Goal: Information Seeking & Learning: Learn about a topic

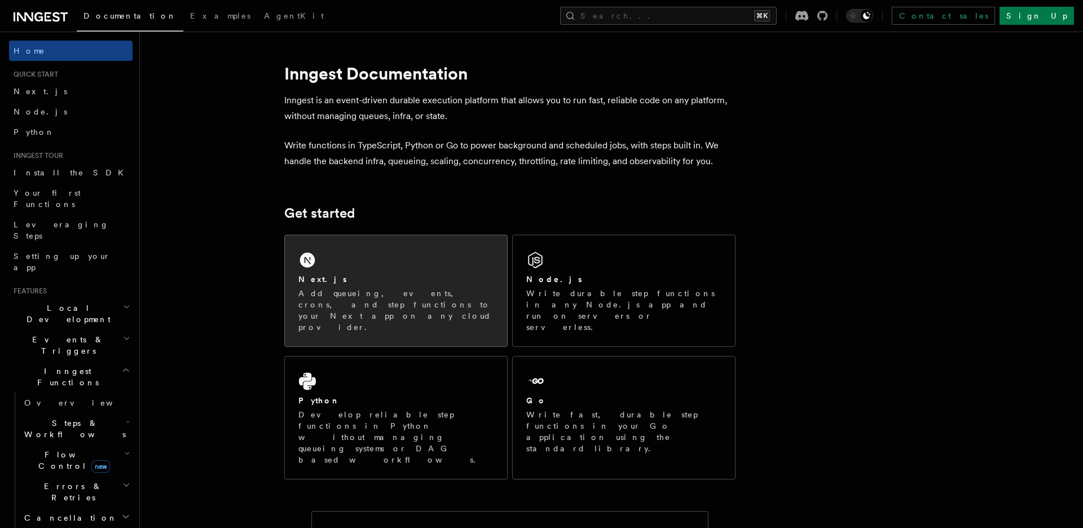
click at [361, 274] on div "Next.js" at bounding box center [395, 280] width 195 height 12
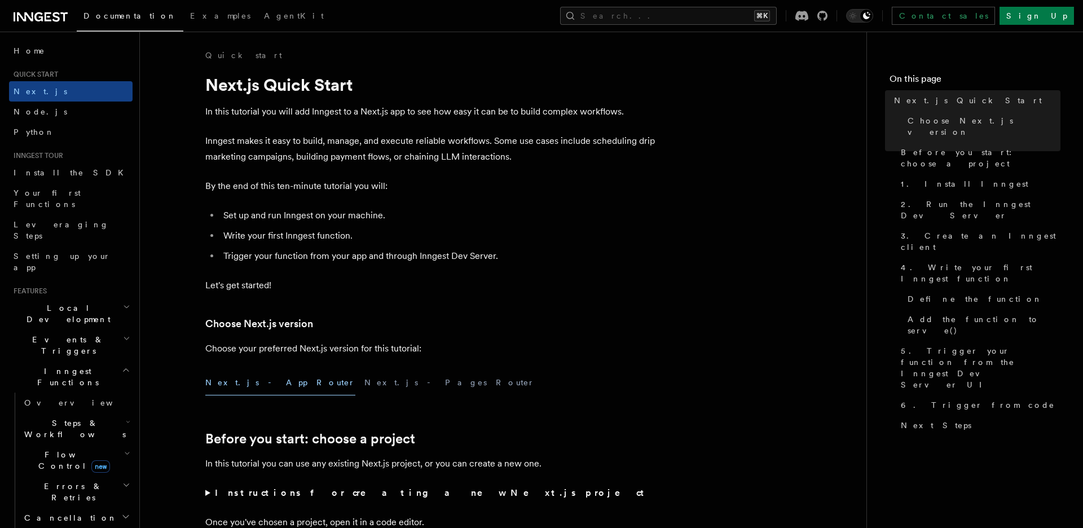
click at [48, 16] on icon at bounding box center [48, 17] width 3 height 2
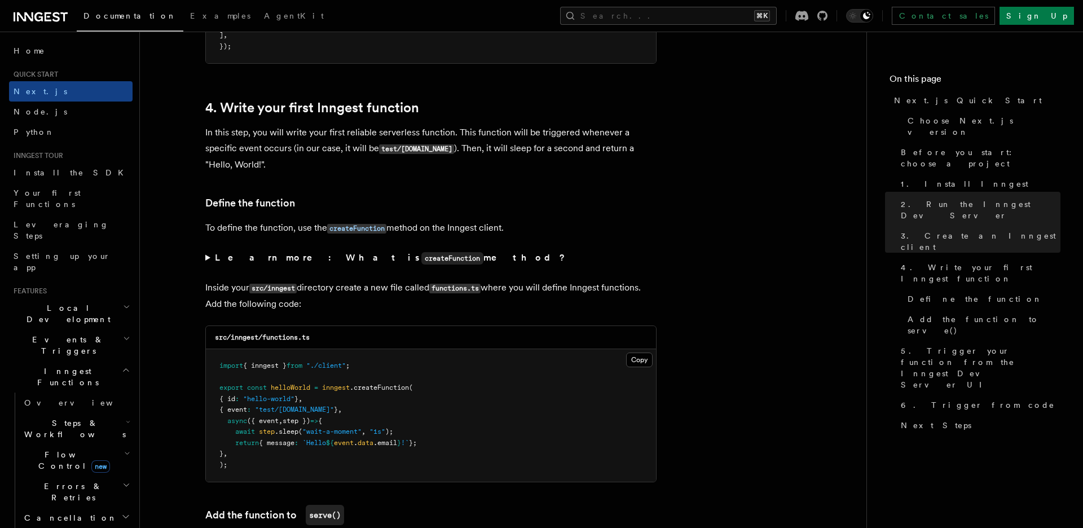
scroll to position [1770, 0]
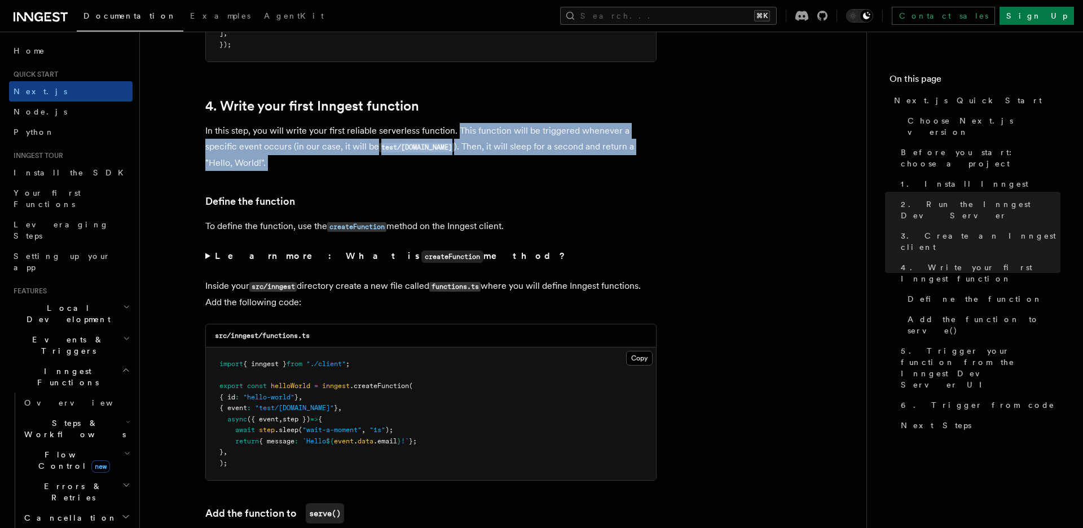
drag, startPoint x: 507, startPoint y: 145, endPoint x: 540, endPoint y: 173, distance: 42.8
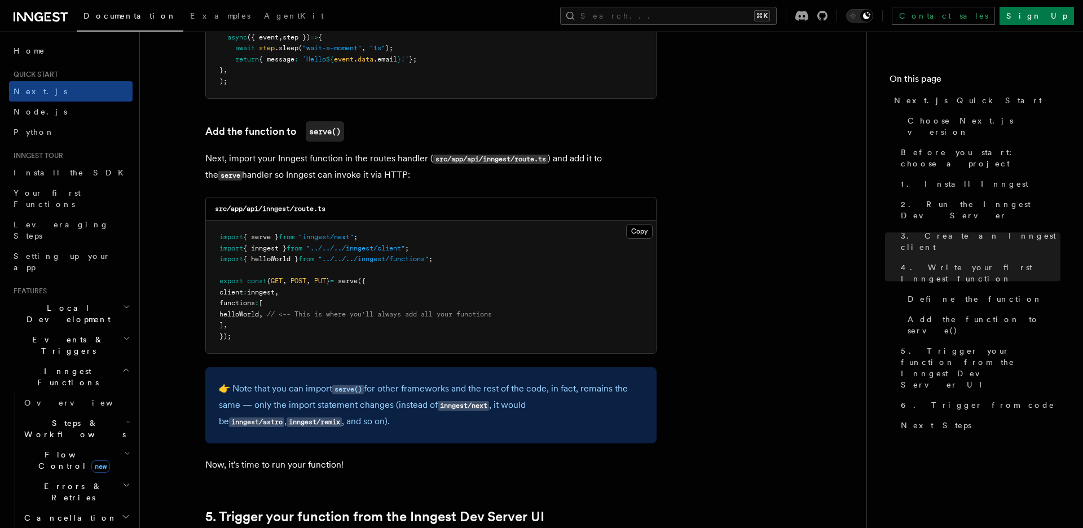
scroll to position [2209, 0]
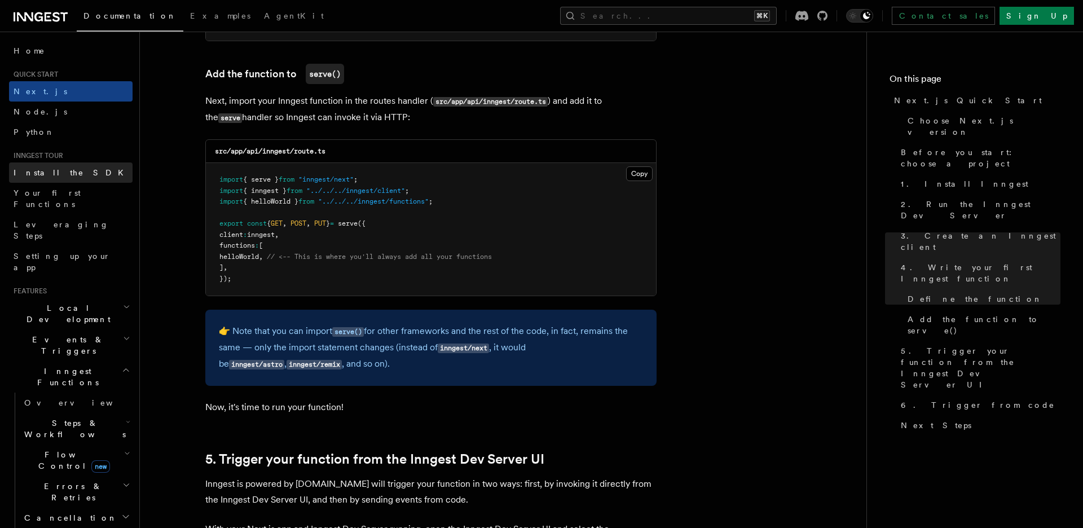
click at [64, 174] on span "Install the SDK" at bounding box center [72, 172] width 117 height 9
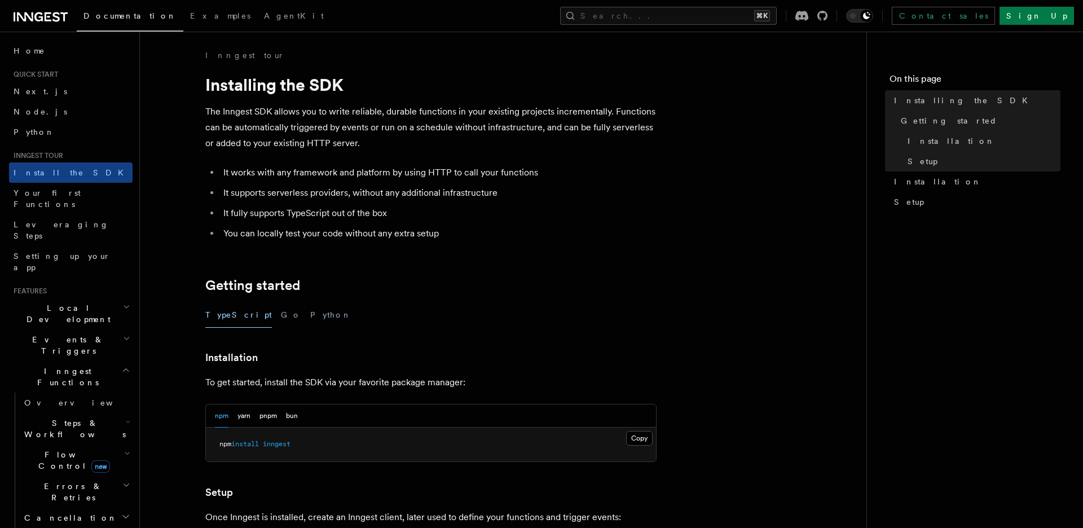
click at [399, 142] on p "The Inngest SDK allows you to write reliable, durable functions in your existin…" at bounding box center [430, 127] width 451 height 47
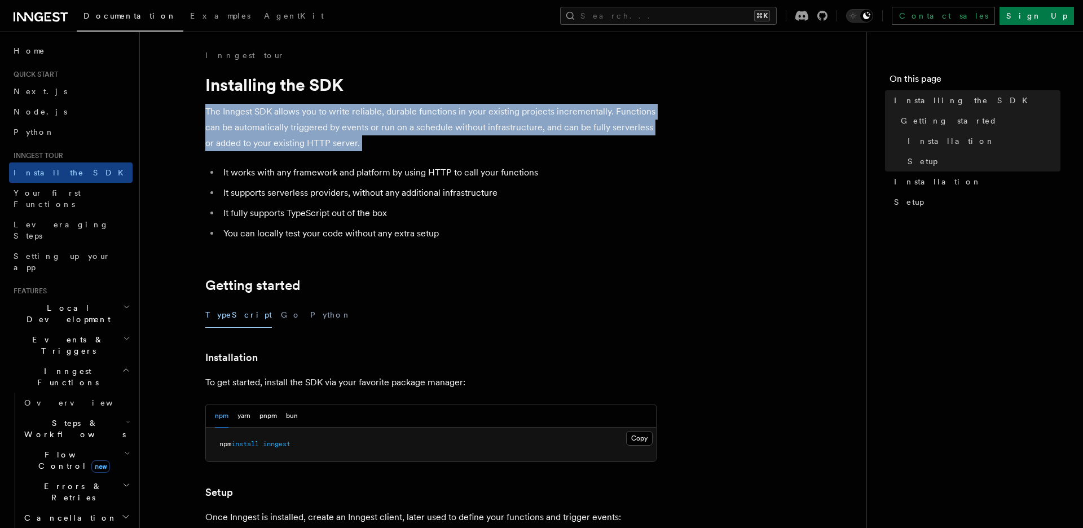
click at [399, 142] on p "The Inngest SDK allows you to write reliable, durable functions in your existin…" at bounding box center [430, 127] width 451 height 47
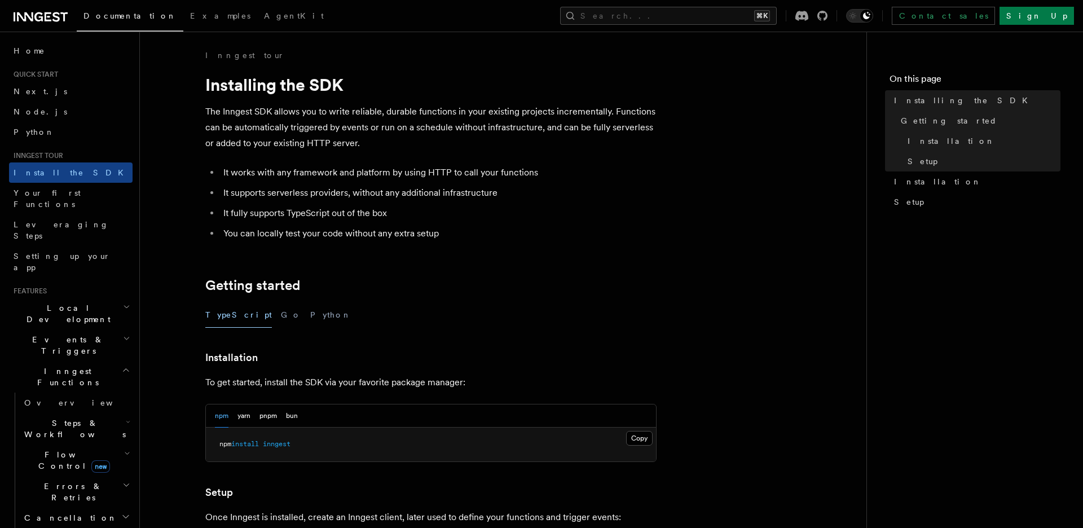
click at [403, 197] on li "It supports serverless providers, without any additional infrastructure" at bounding box center [438, 193] width 437 height 16
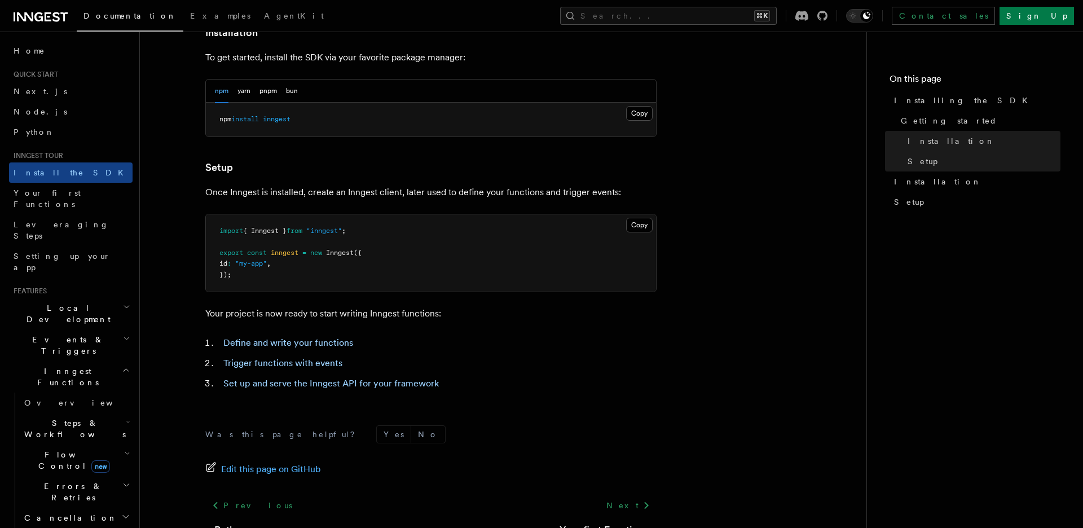
scroll to position [410, 0]
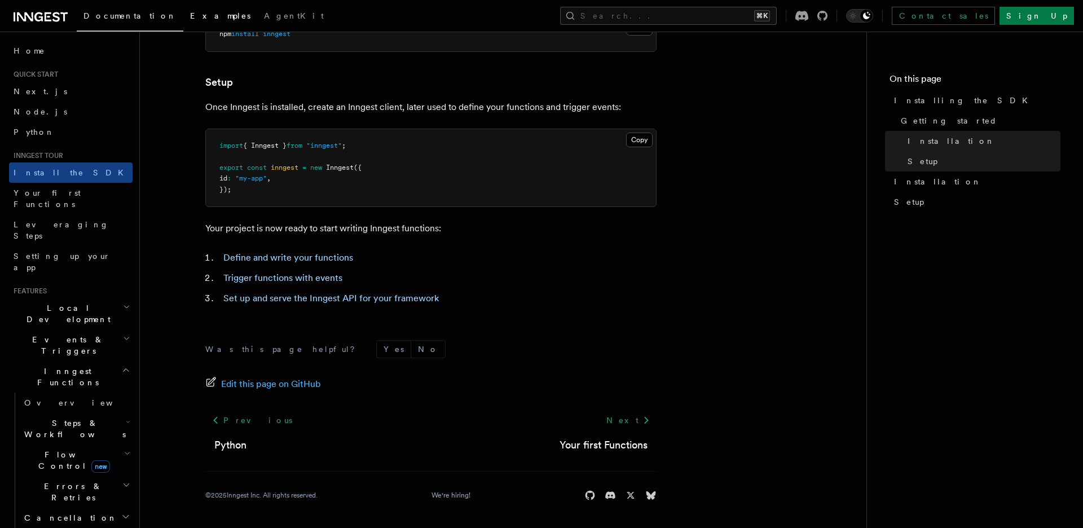
click at [190, 17] on span "Examples" at bounding box center [220, 15] width 60 height 9
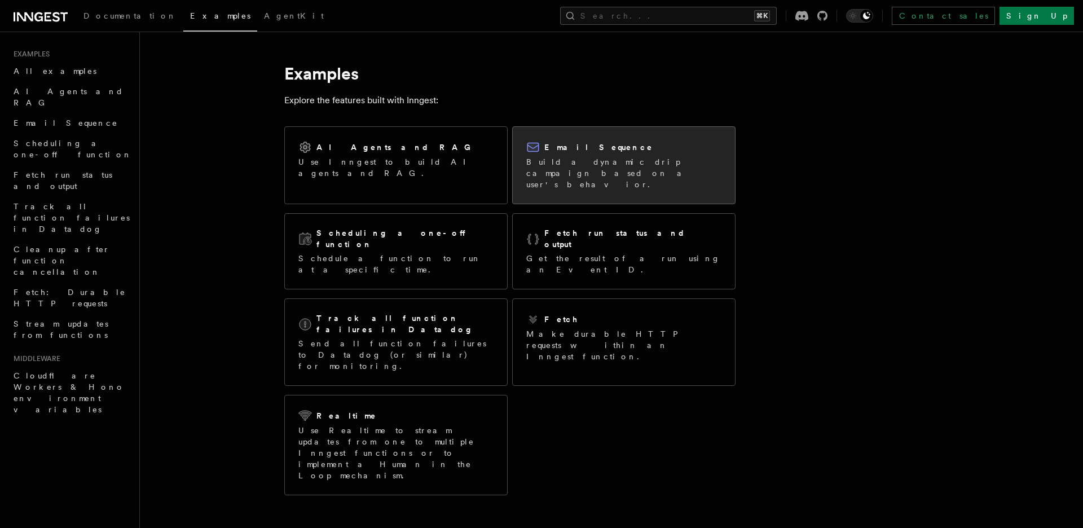
click at [609, 159] on p "Build a dynamic drip campaign based on a user's behavior." at bounding box center [623, 173] width 195 height 34
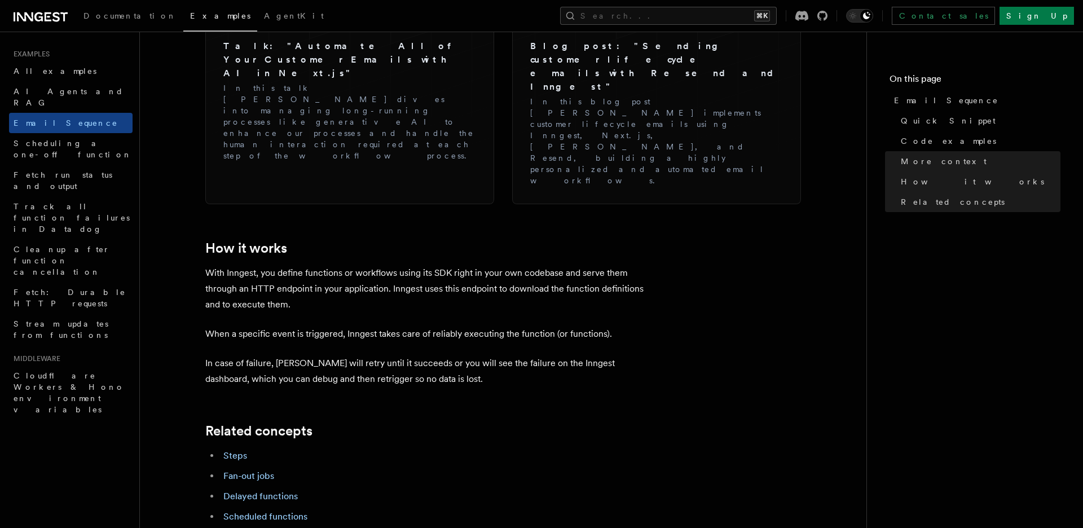
scroll to position [1641, 0]
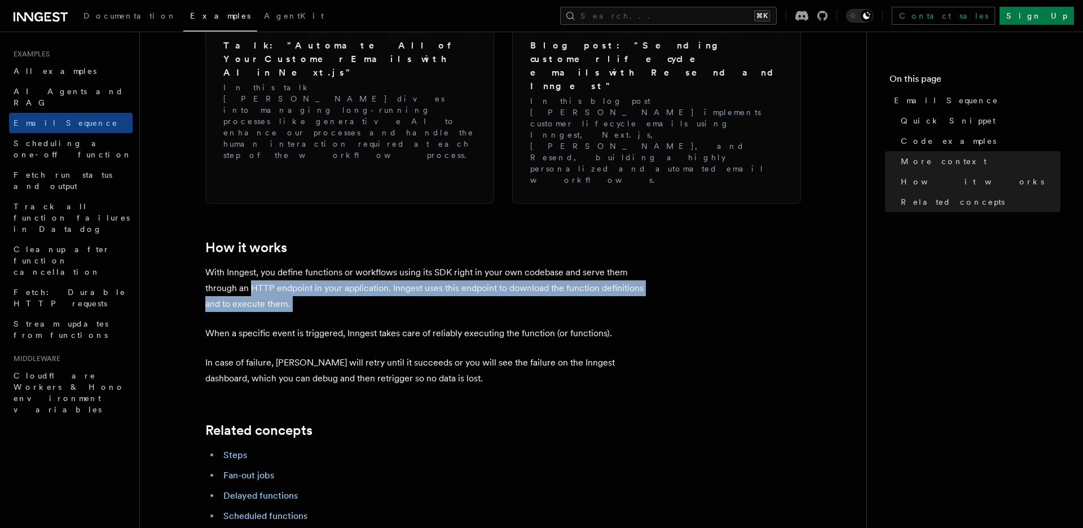
drag, startPoint x: 381, startPoint y: 175, endPoint x: 404, endPoint y: 181, distance: 23.1
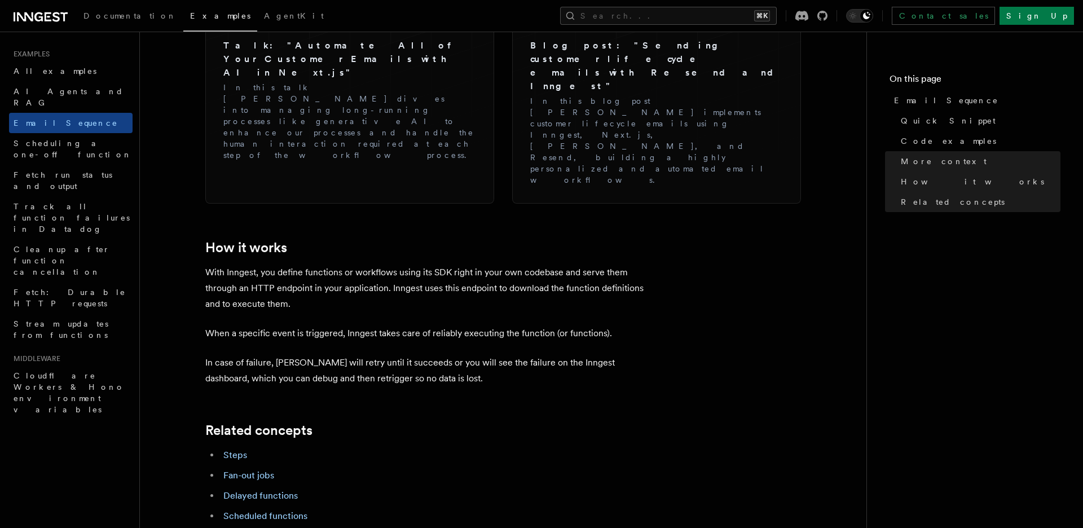
click at [397, 265] on p "With Inngest, you define functions or workflows using its SDK right in your own…" at bounding box center [430, 288] width 451 height 47
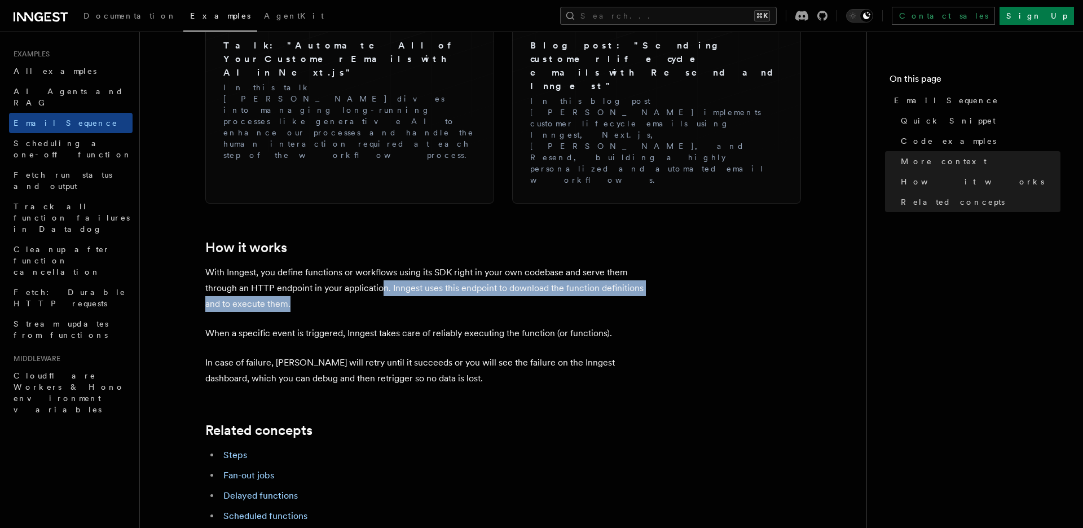
drag, startPoint x: 382, startPoint y: 155, endPoint x: 393, endPoint y: 168, distance: 17.2
click at [393, 265] on p "With Inngest, you define functions or workflows using its SDK right in your own…" at bounding box center [430, 288] width 451 height 47
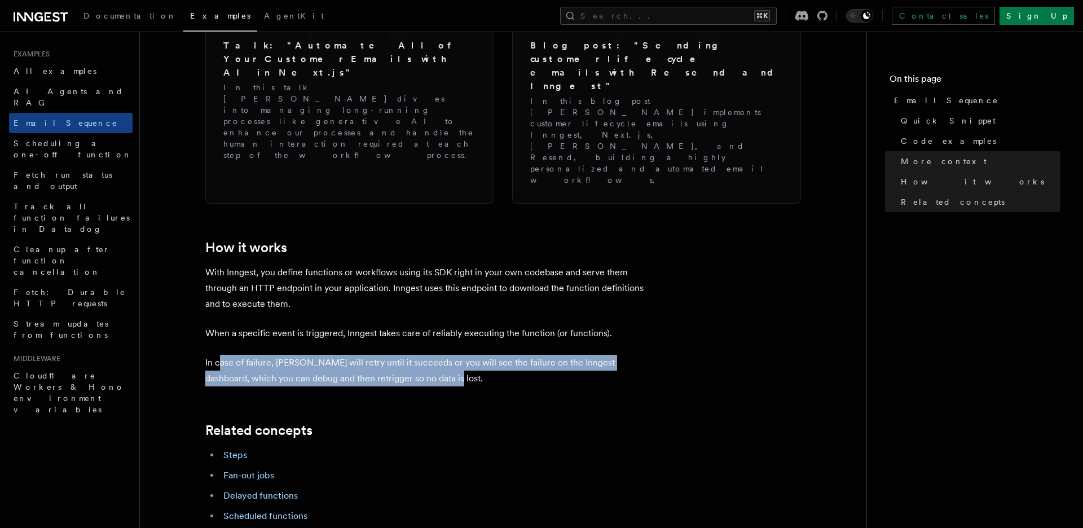
drag, startPoint x: 225, startPoint y: 230, endPoint x: 440, endPoint y: 240, distance: 215.2
click at [440, 355] on p "In case of failure, Inngest will retry until it succeeds or you will see the fa…" at bounding box center [430, 371] width 451 height 32
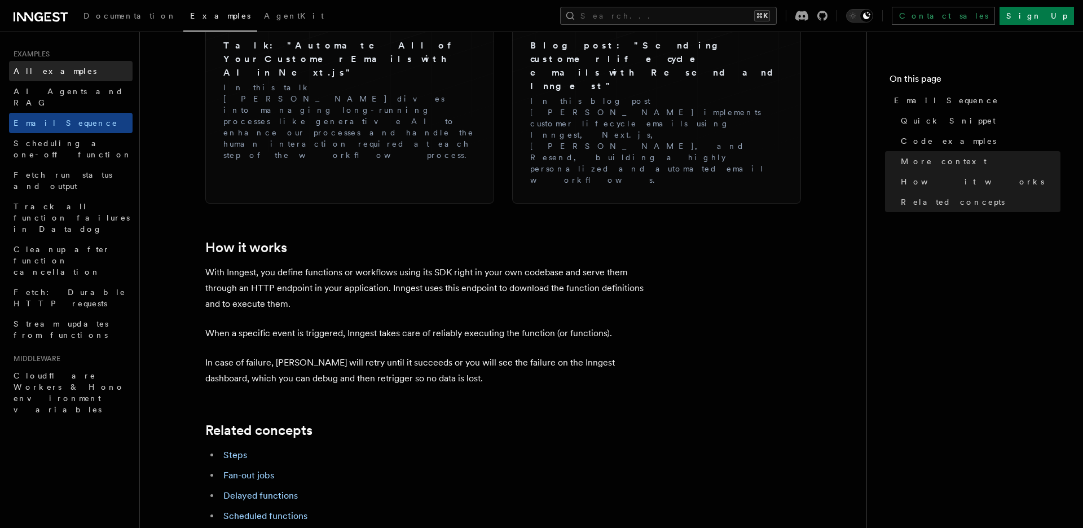
click at [41, 71] on span "All examples" at bounding box center [55, 71] width 83 height 9
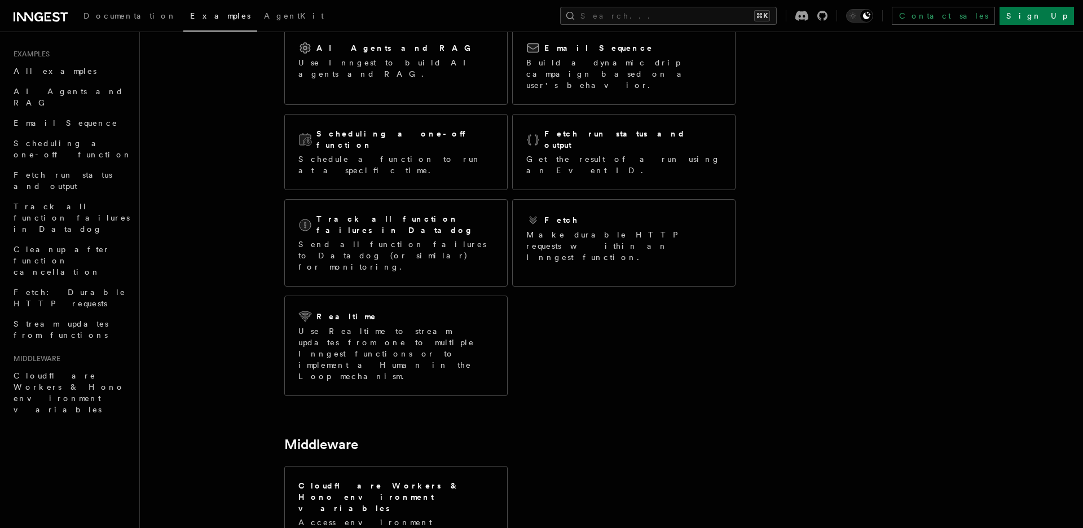
scroll to position [95, 0]
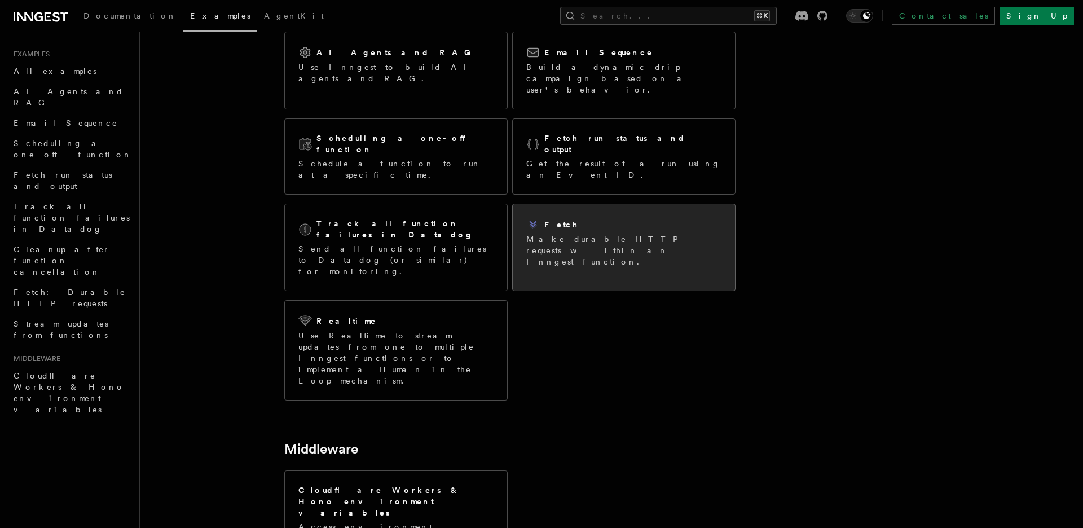
click at [570, 234] on p "Make durable HTTP requests within an Inngest function." at bounding box center [623, 251] width 195 height 34
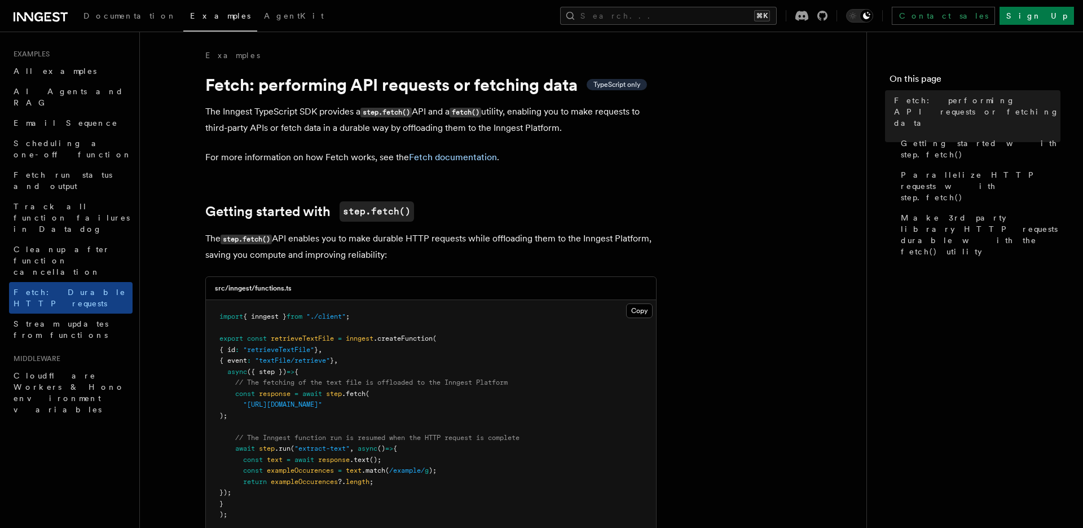
drag, startPoint x: 269, startPoint y: 115, endPoint x: 622, endPoint y: 128, distance: 353.5
click at [622, 128] on p "The Inngest TypeScript SDK provides a step.fetch() API and a fetch() utility, e…" at bounding box center [430, 120] width 451 height 32
click at [304, 128] on p "The Inngest TypeScript SDK provides a step.fetch() API and a fetch() utility, e…" at bounding box center [430, 120] width 451 height 32
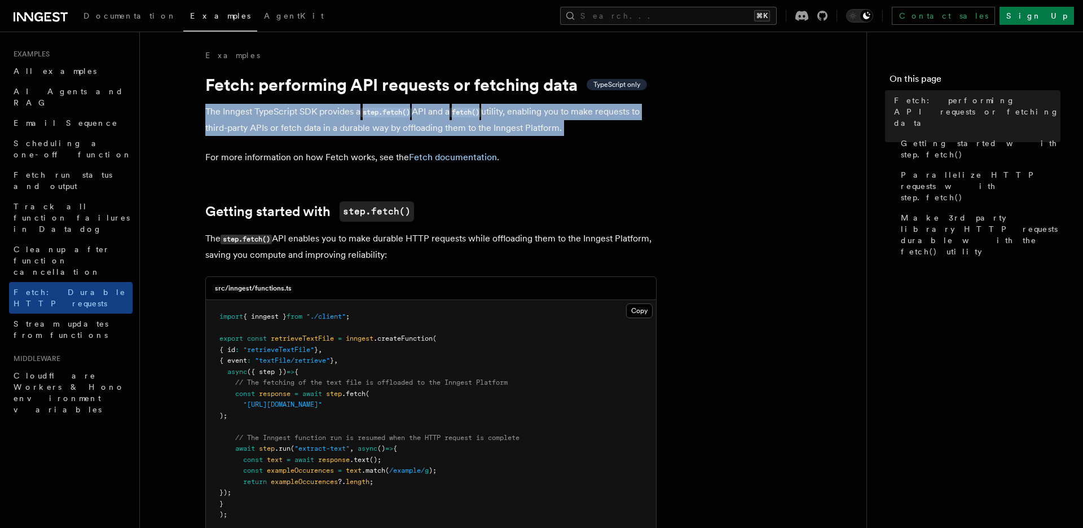
click at [304, 128] on p "The Inngest TypeScript SDK provides a step.fetch() API and a fetch() utility, e…" at bounding box center [430, 120] width 451 height 32
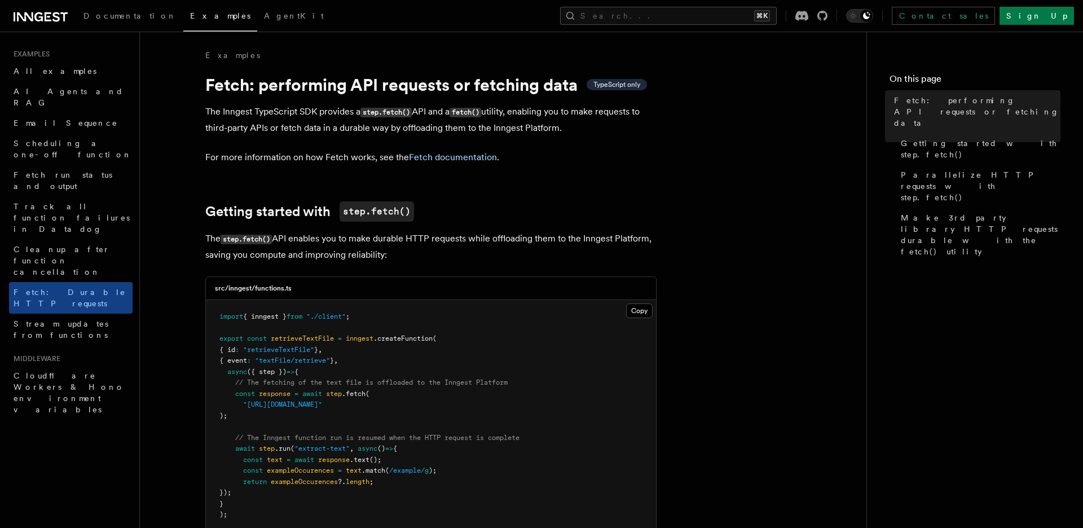
click at [40, 9] on link at bounding box center [41, 16] width 54 height 16
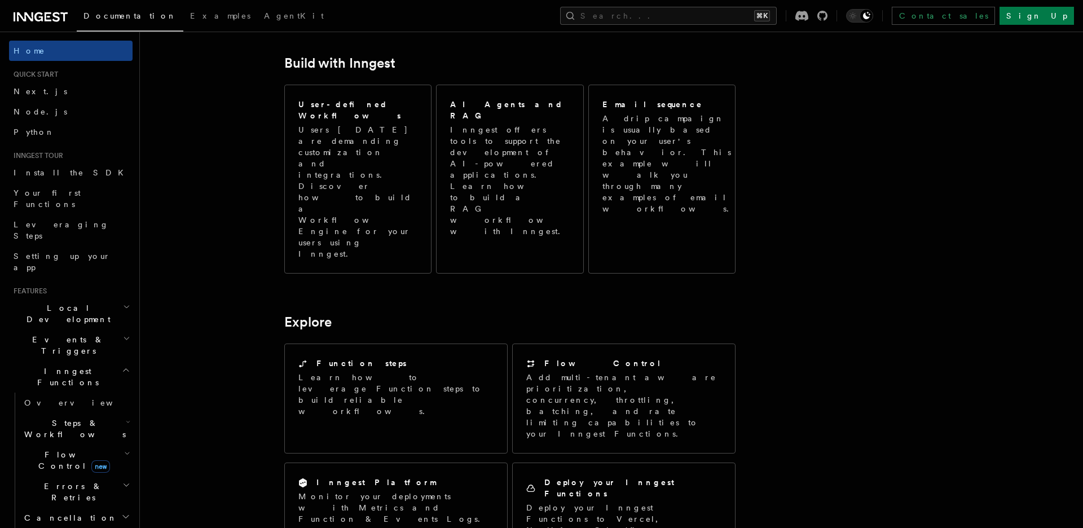
scroll to position [729, 0]
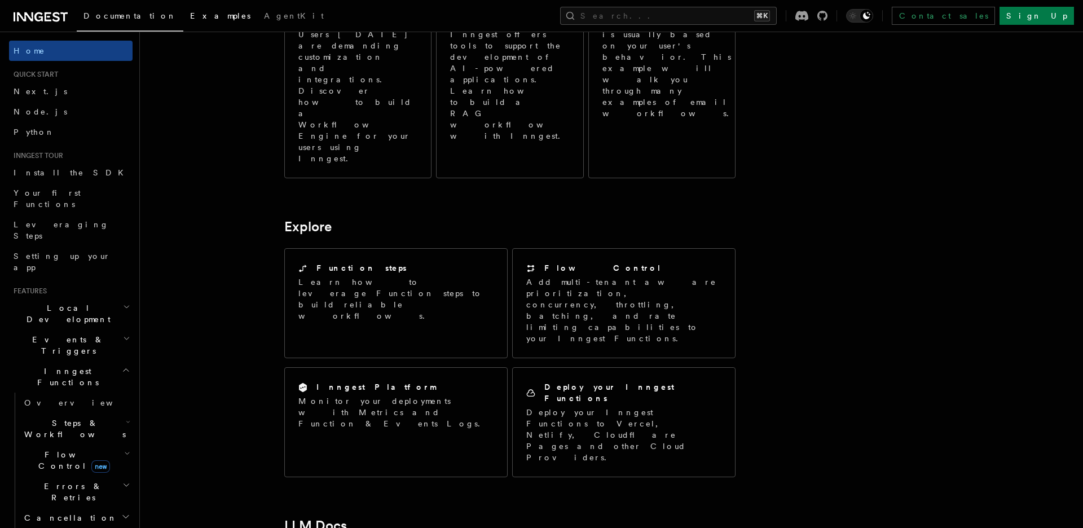
click at [190, 16] on span "Examples" at bounding box center [220, 15] width 60 height 9
